Goal: Check status: Check status

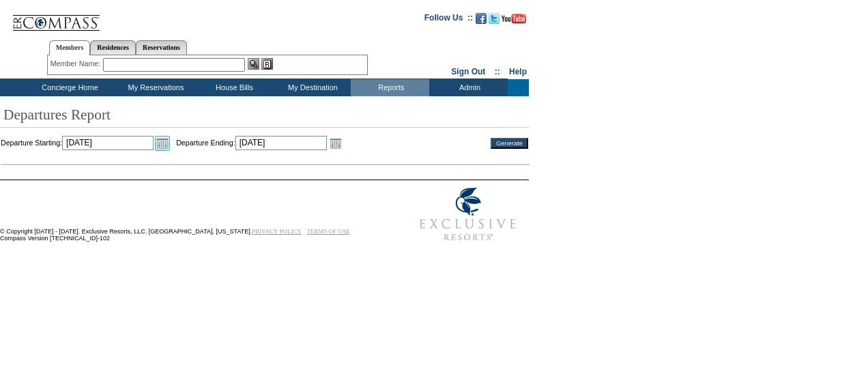
click at [170, 143] on link "Open the calendar popup." at bounding box center [162, 143] width 15 height 15
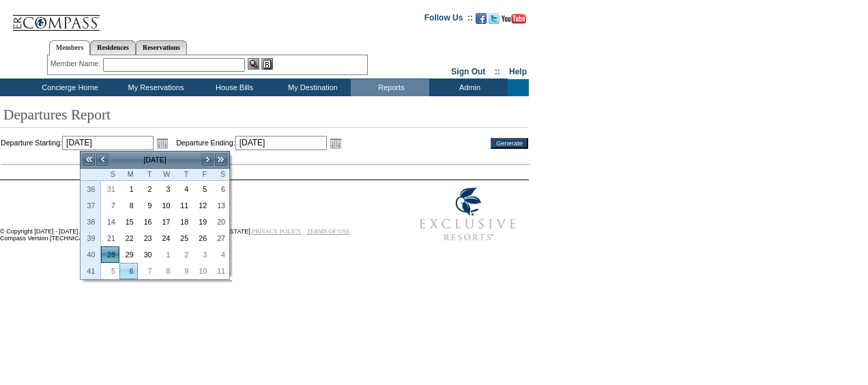
click at [133, 266] on link "6" at bounding box center [128, 270] width 17 height 15
type input "[DATE]"
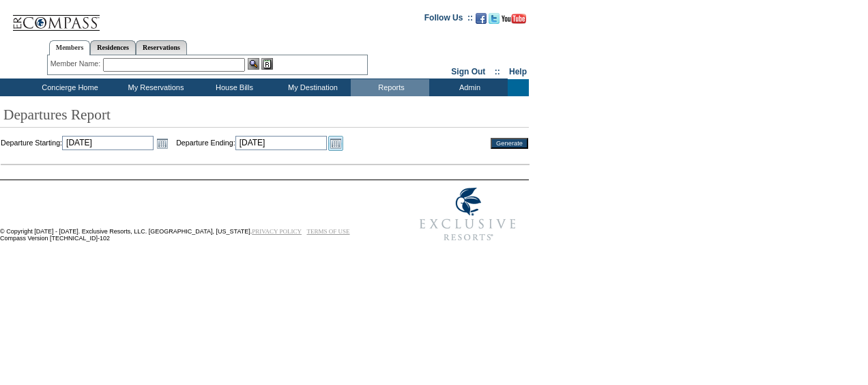
click at [343, 143] on link "Open the calendar popup." at bounding box center [335, 143] width 15 height 15
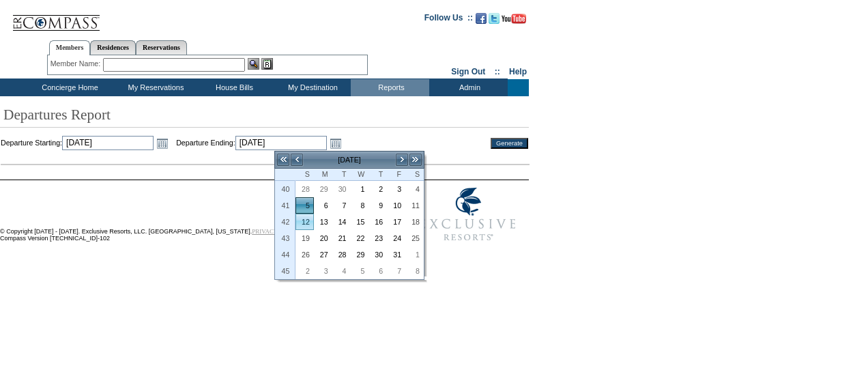
click at [304, 216] on link "12" at bounding box center [304, 221] width 17 height 15
type input "[DATE]"
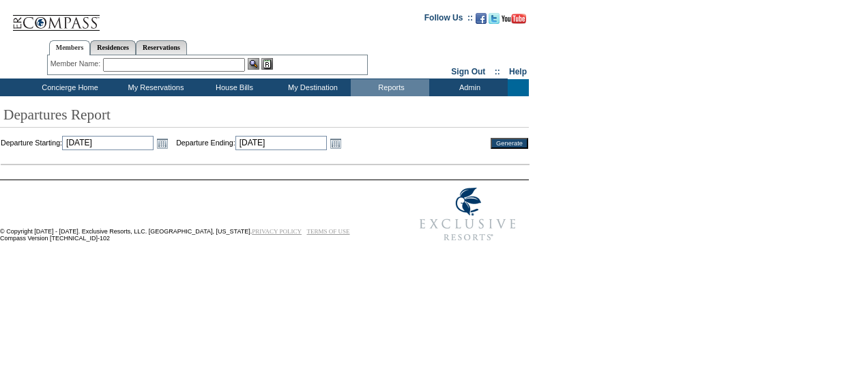
click at [516, 143] on input "Generate" at bounding box center [509, 143] width 38 height 11
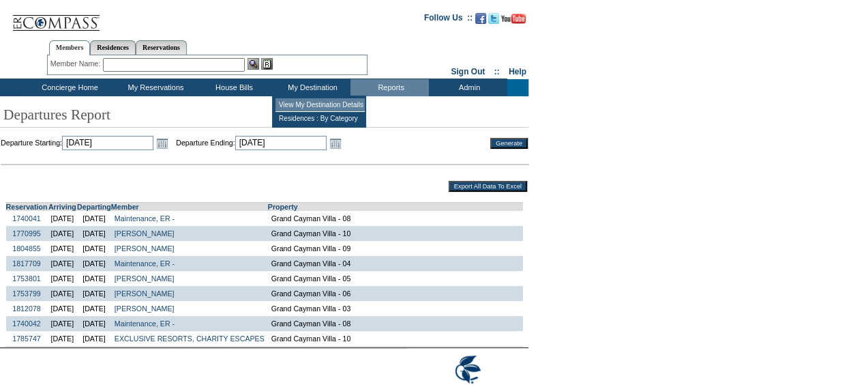
click at [314, 103] on td "View My Destination Details" at bounding box center [320, 105] width 89 height 14
